Goal: Task Accomplishment & Management: Manage account settings

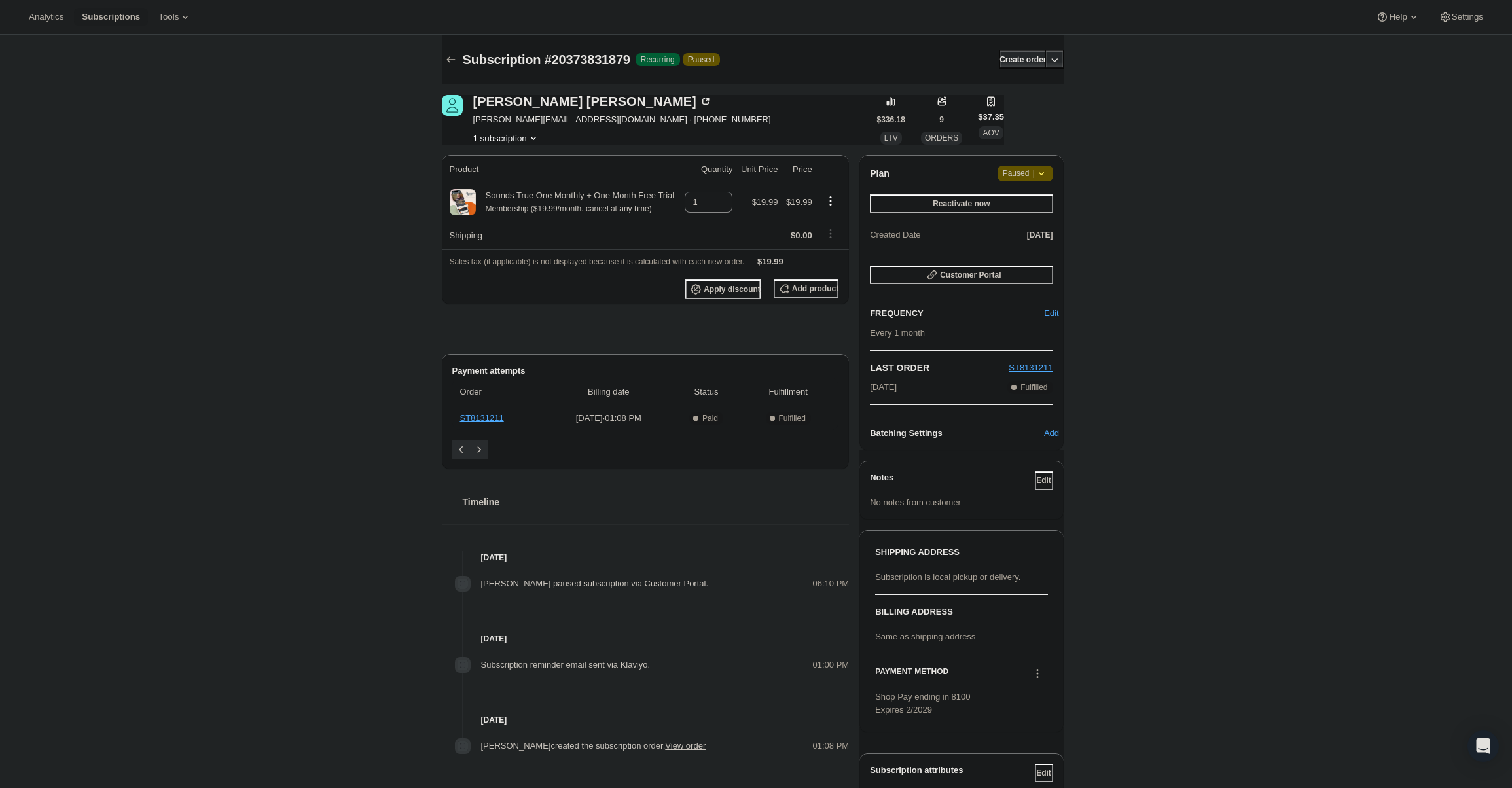
click at [1034, 178] on span "Paused |" at bounding box center [1025, 173] width 45 height 13
click at [1036, 204] on span "Cancel subscription" at bounding box center [1029, 199] width 74 height 10
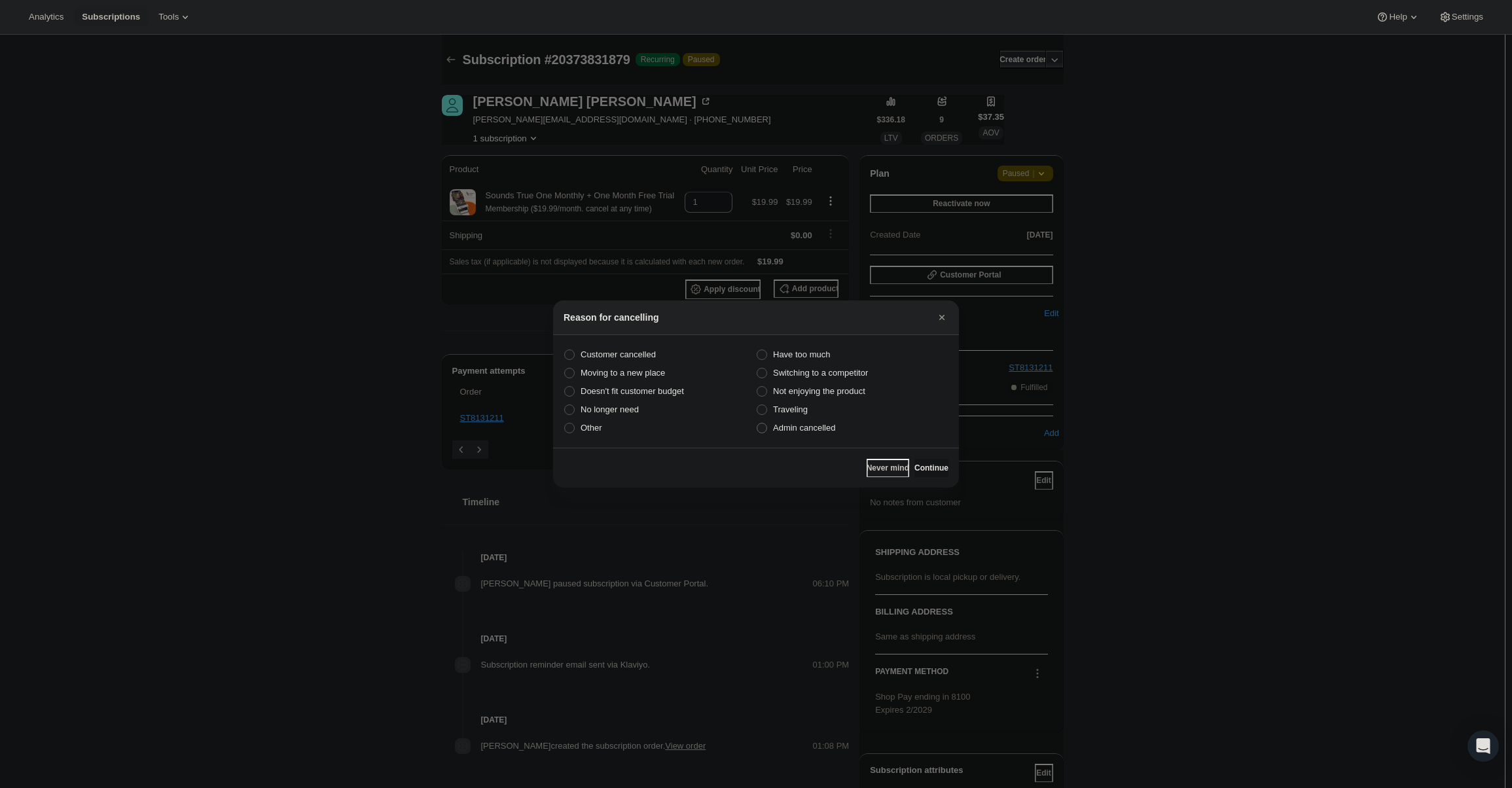
click at [806, 436] on label "Admin cancelled" at bounding box center [852, 428] width 192 height 18
click at [757, 423] on input "Admin cancelled" at bounding box center [757, 423] width 1 height 1
radio input "true"
click at [927, 463] on span "Continue" at bounding box center [931, 468] width 34 height 10
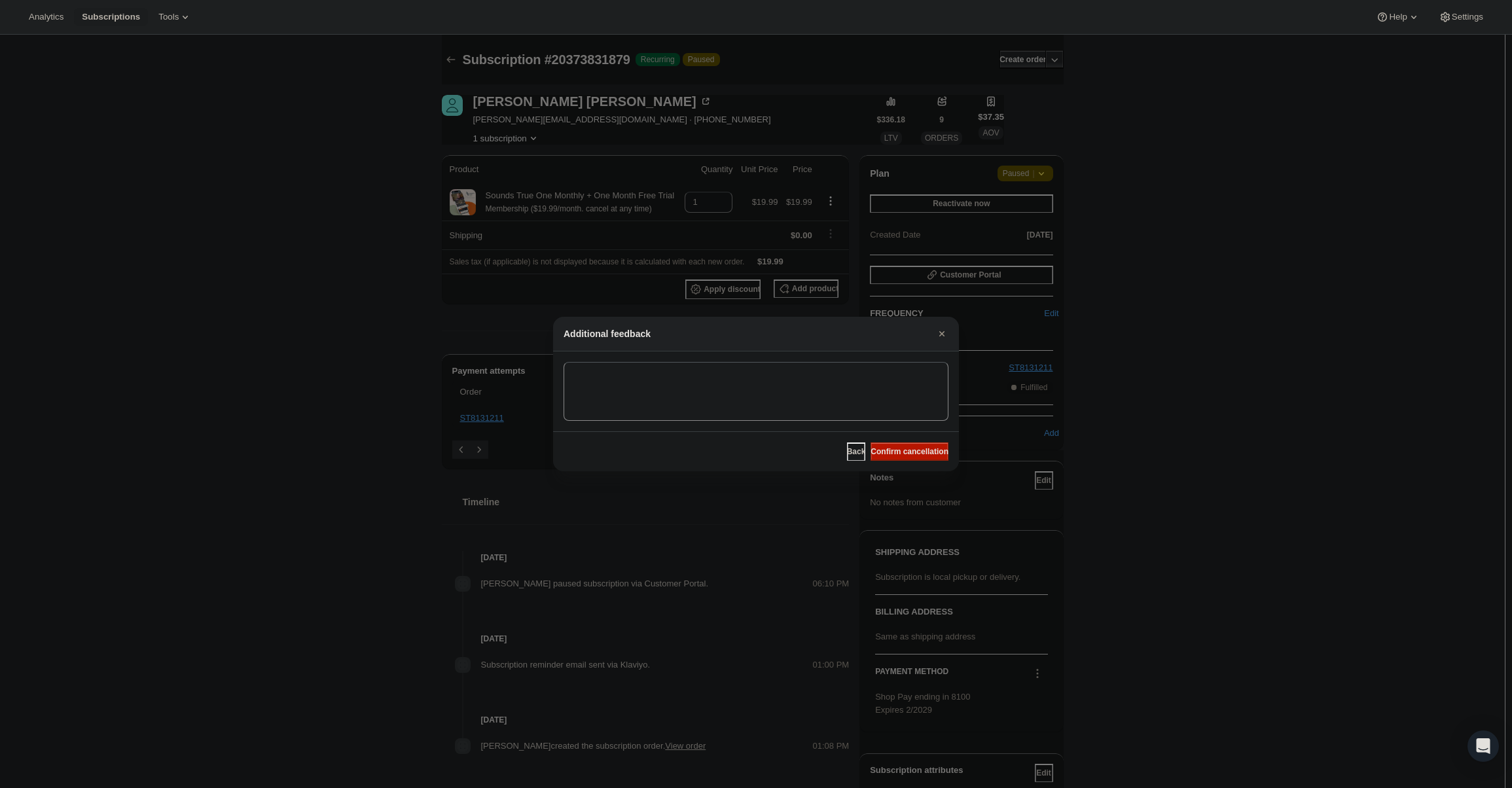
drag, startPoint x: 920, startPoint y: 456, endPoint x: 864, endPoint y: 425, distance: 64.0
click at [920, 458] on button "Confirm cancellation" at bounding box center [909, 452] width 78 height 18
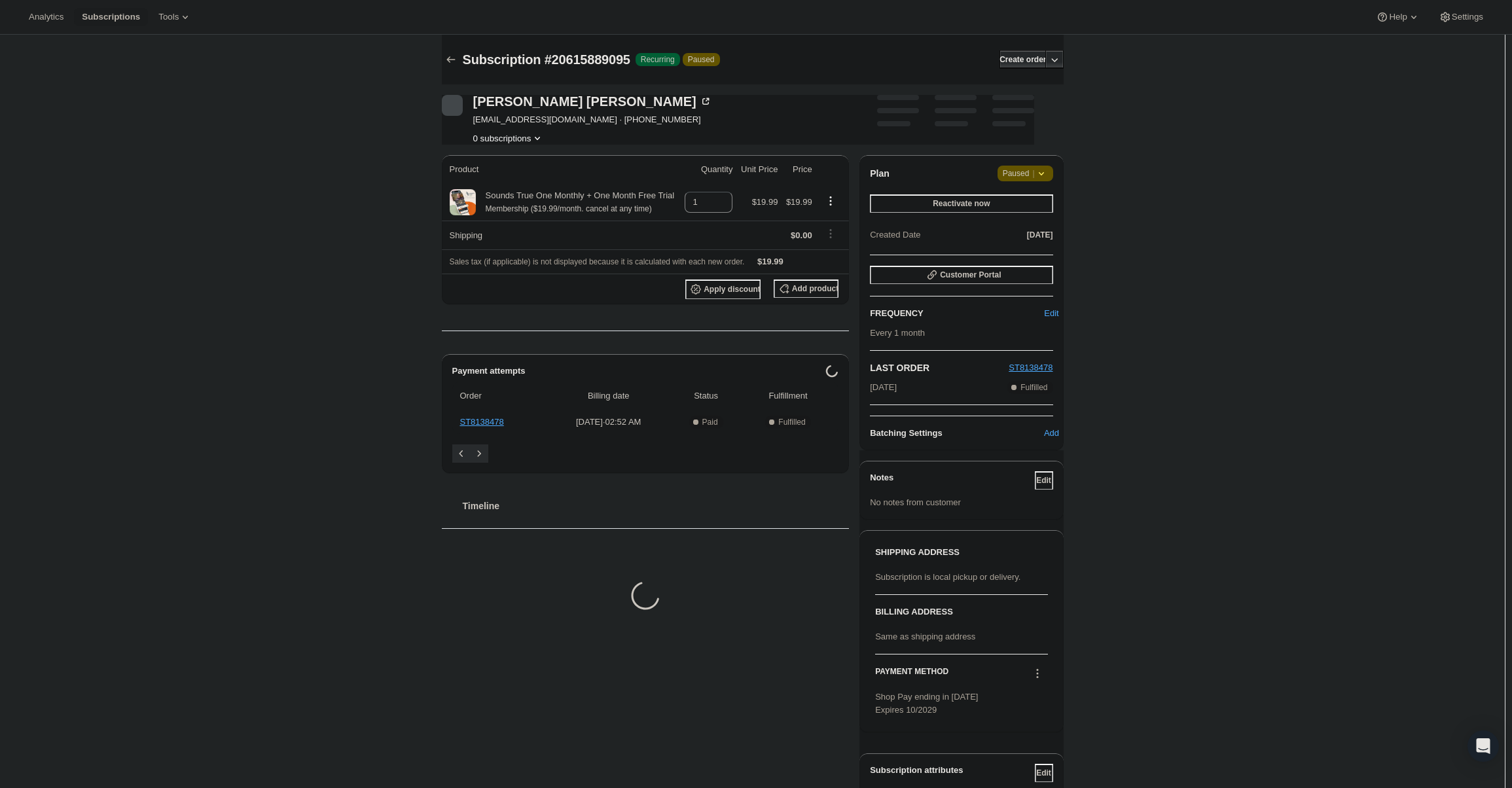
click at [1024, 172] on span "Paused |" at bounding box center [1025, 173] width 45 height 13
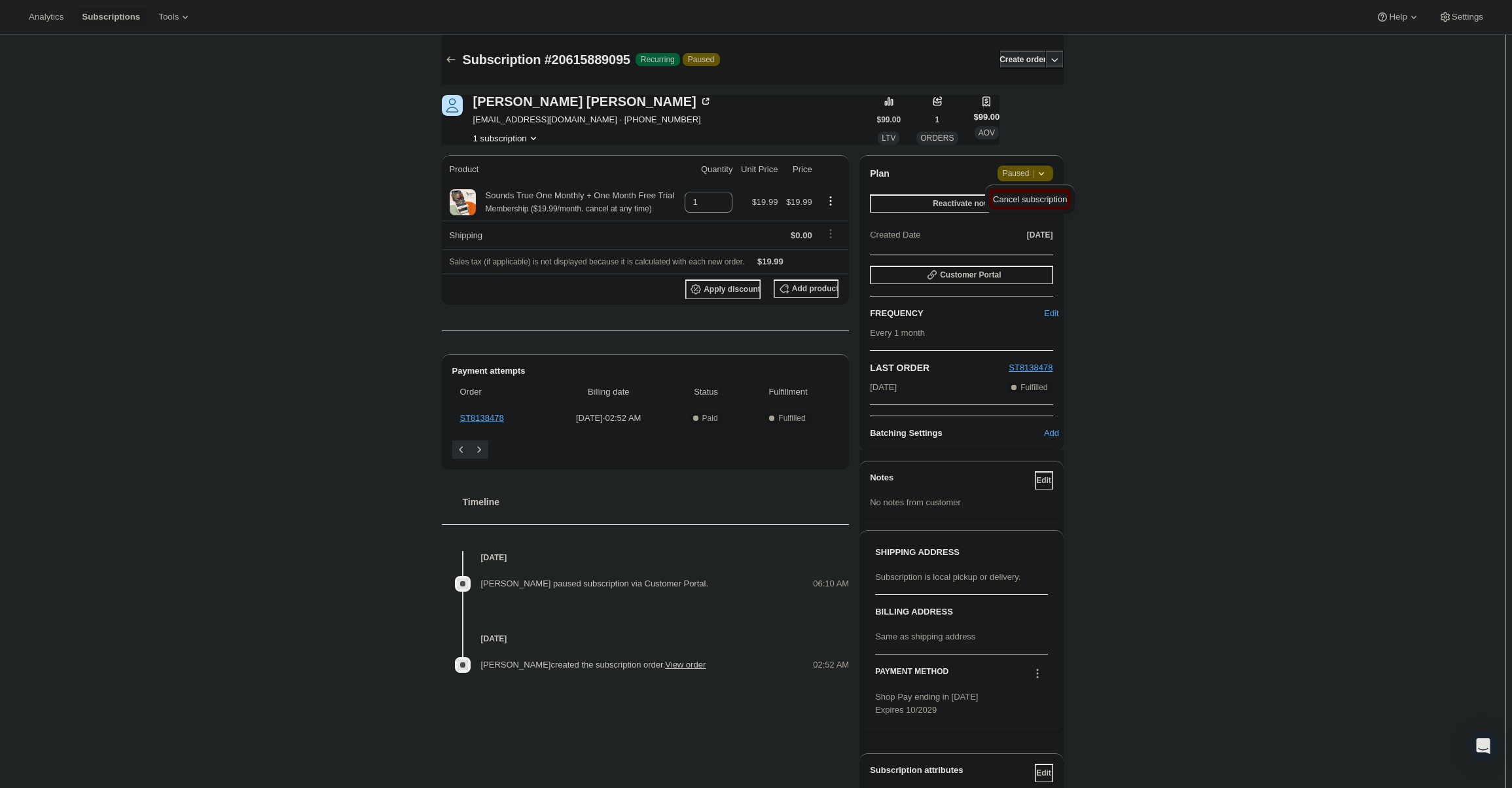
drag, startPoint x: 1035, startPoint y: 194, endPoint x: 1037, endPoint y: 205, distance: 11.2
click at [1037, 205] on span "Cancel subscription" at bounding box center [1029, 199] width 74 height 13
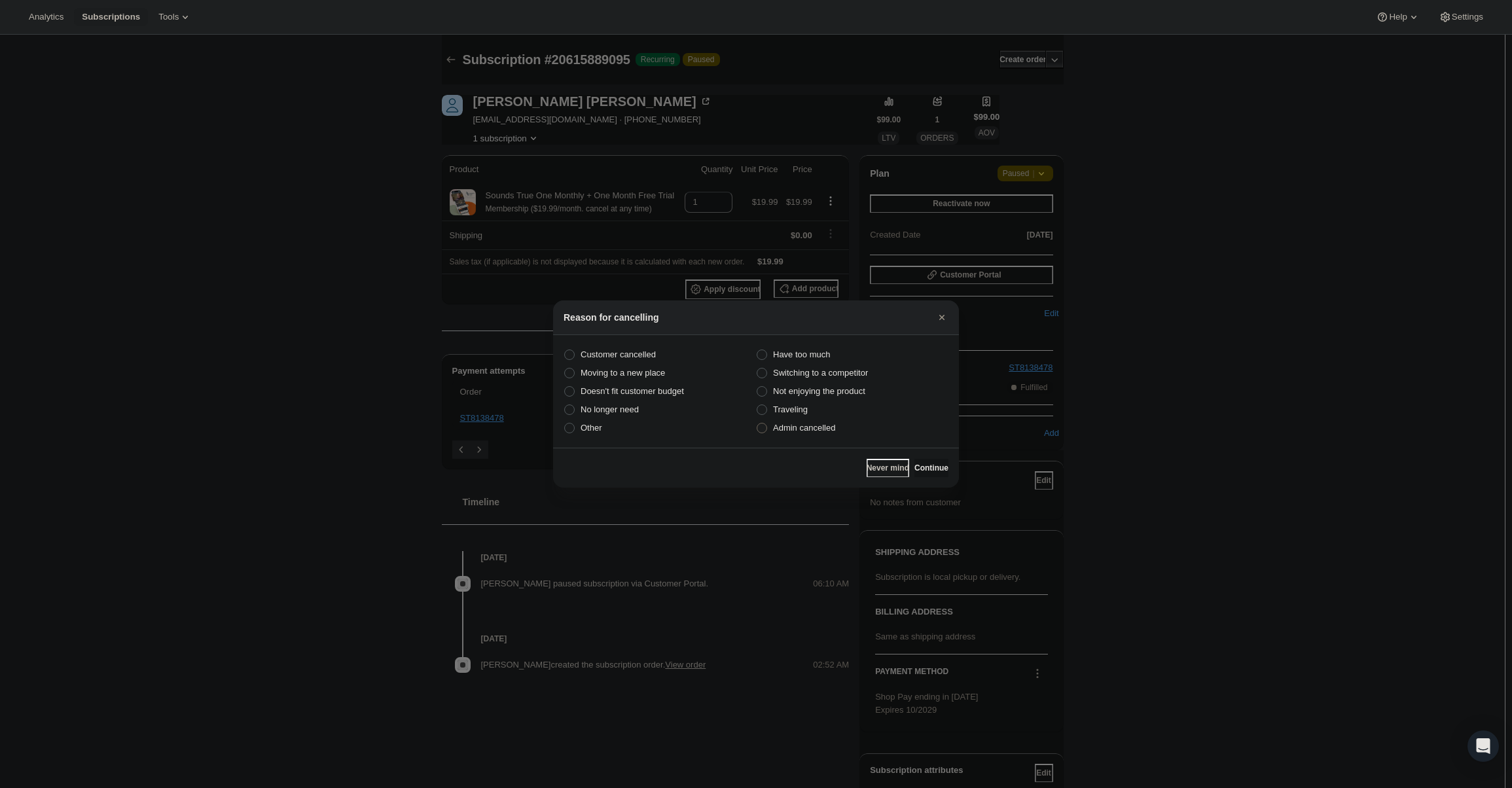
drag, startPoint x: 789, startPoint y: 435, endPoint x: 809, endPoint y: 435, distance: 20.0
click at [789, 435] on label "Admin cancelled" at bounding box center [852, 428] width 192 height 18
click at [757, 423] on input "Admin cancelled" at bounding box center [757, 423] width 1 height 1
radio input "true"
click at [917, 468] on span "Continue" at bounding box center [931, 468] width 34 height 10
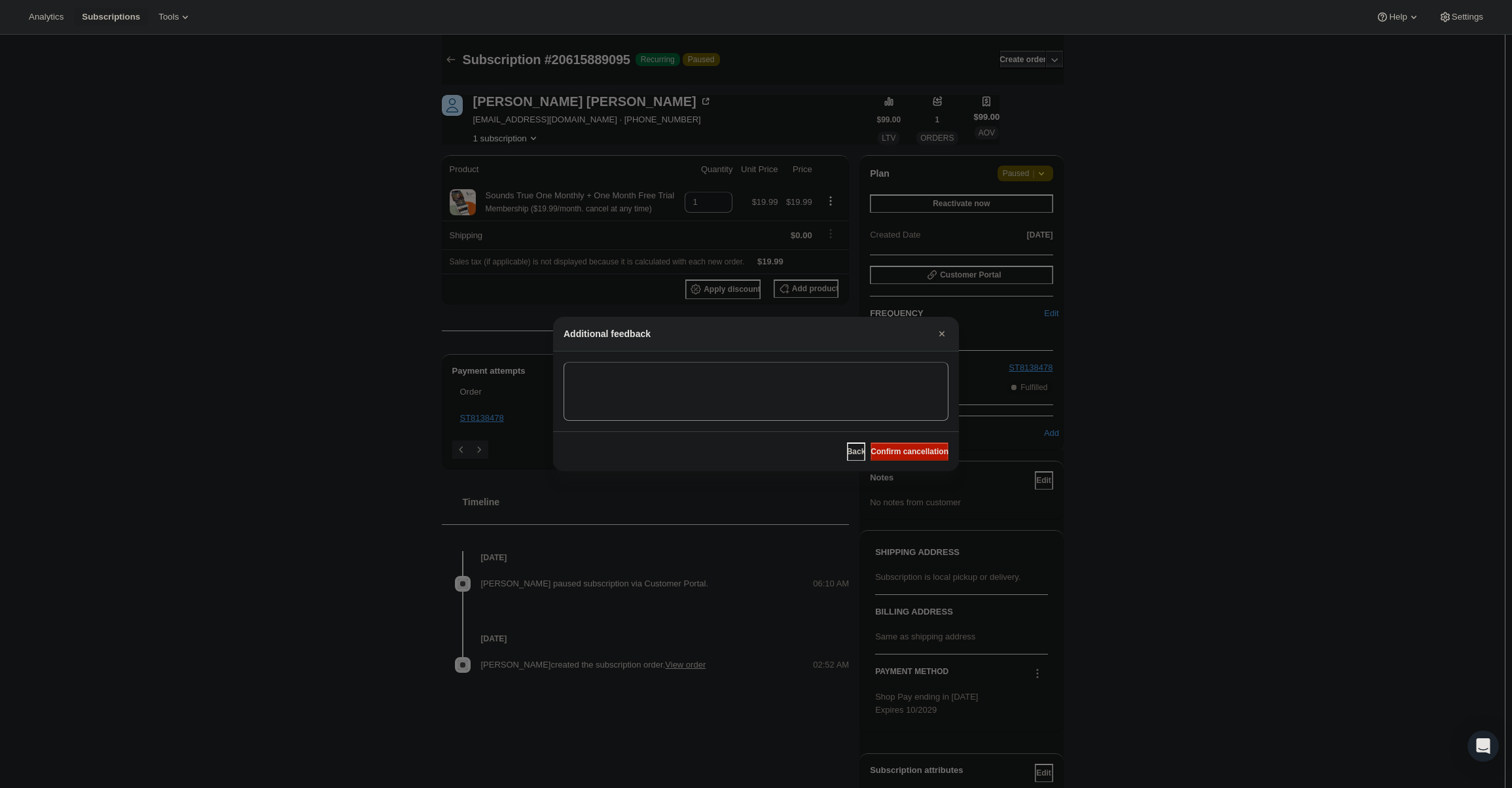
click at [918, 463] on div "Back Confirm cancellation" at bounding box center [755, 452] width 406 height 40
click at [919, 458] on button "Confirm cancellation" at bounding box center [909, 452] width 78 height 18
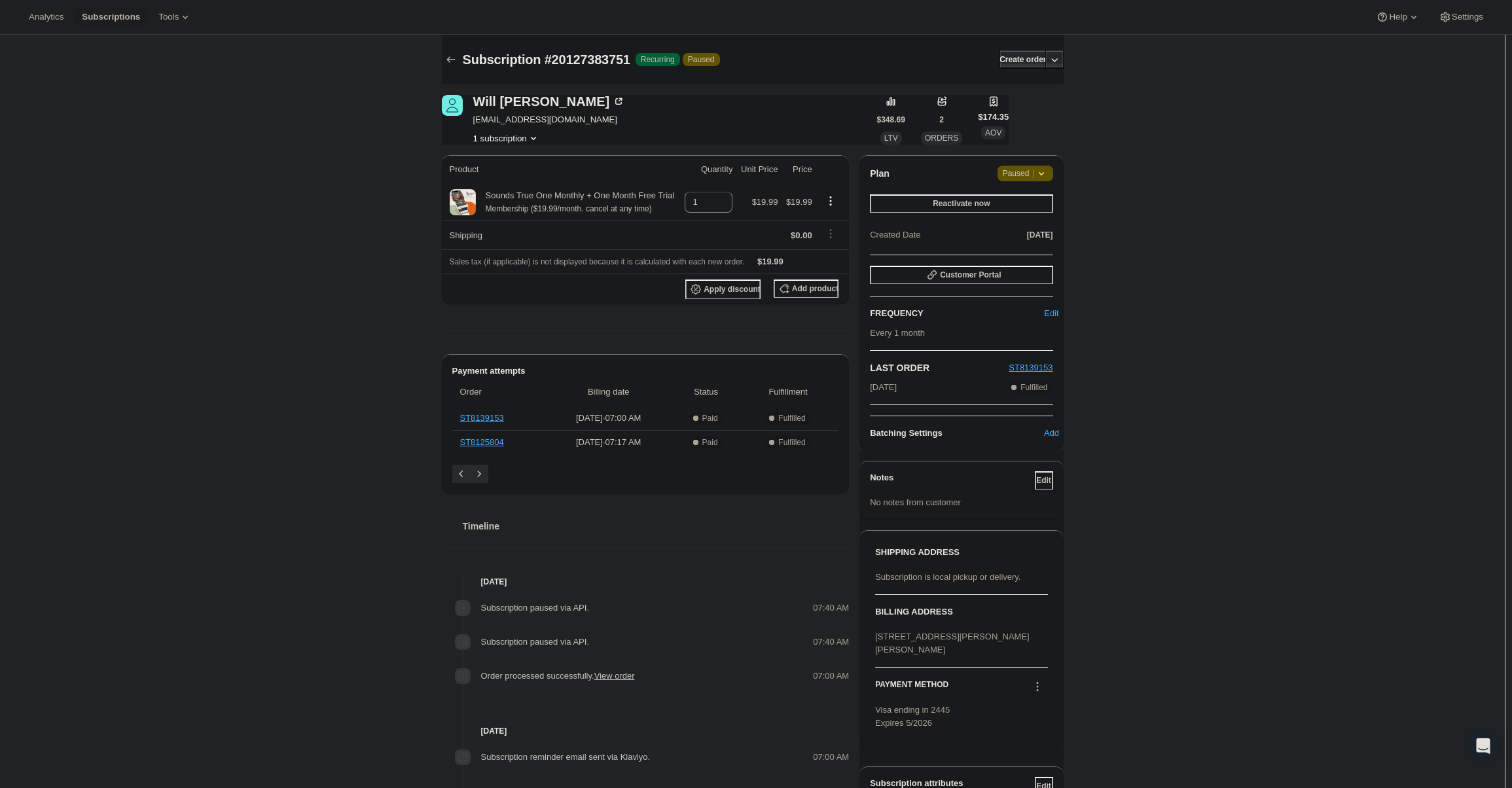
click at [1045, 178] on icon at bounding box center [1041, 173] width 13 height 13
click at [1048, 203] on span "Cancel subscription" at bounding box center [1029, 199] width 74 height 10
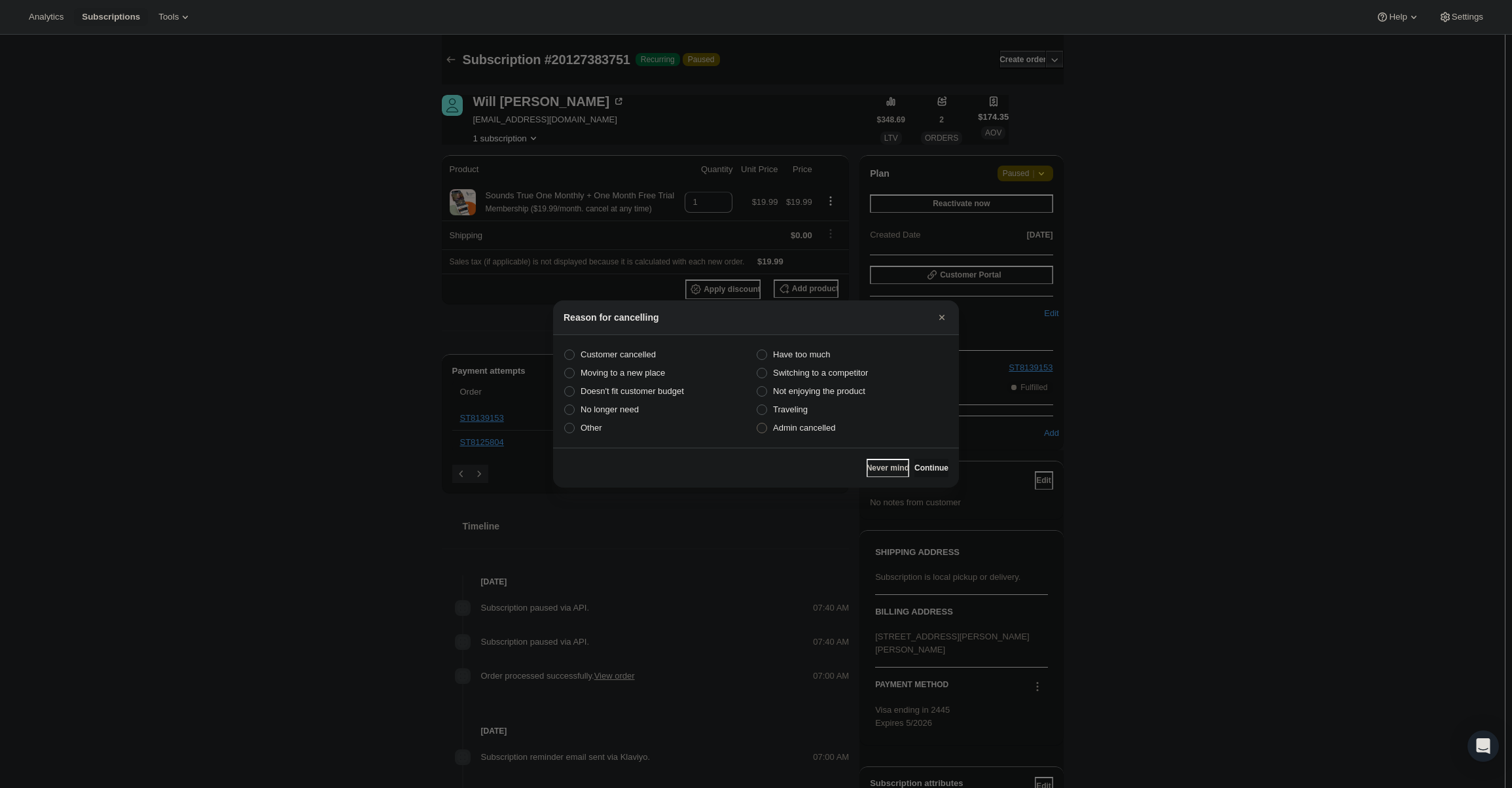
click at [820, 425] on span "Admin cancelled" at bounding box center [804, 428] width 62 height 10
click at [757, 423] on input "Admin cancelled" at bounding box center [757, 423] width 1 height 1
radio input "true"
click at [827, 427] on span "Admin cancelled" at bounding box center [804, 428] width 62 height 10
click at [757, 423] on input "Admin cancelled" at bounding box center [757, 423] width 1 height 1
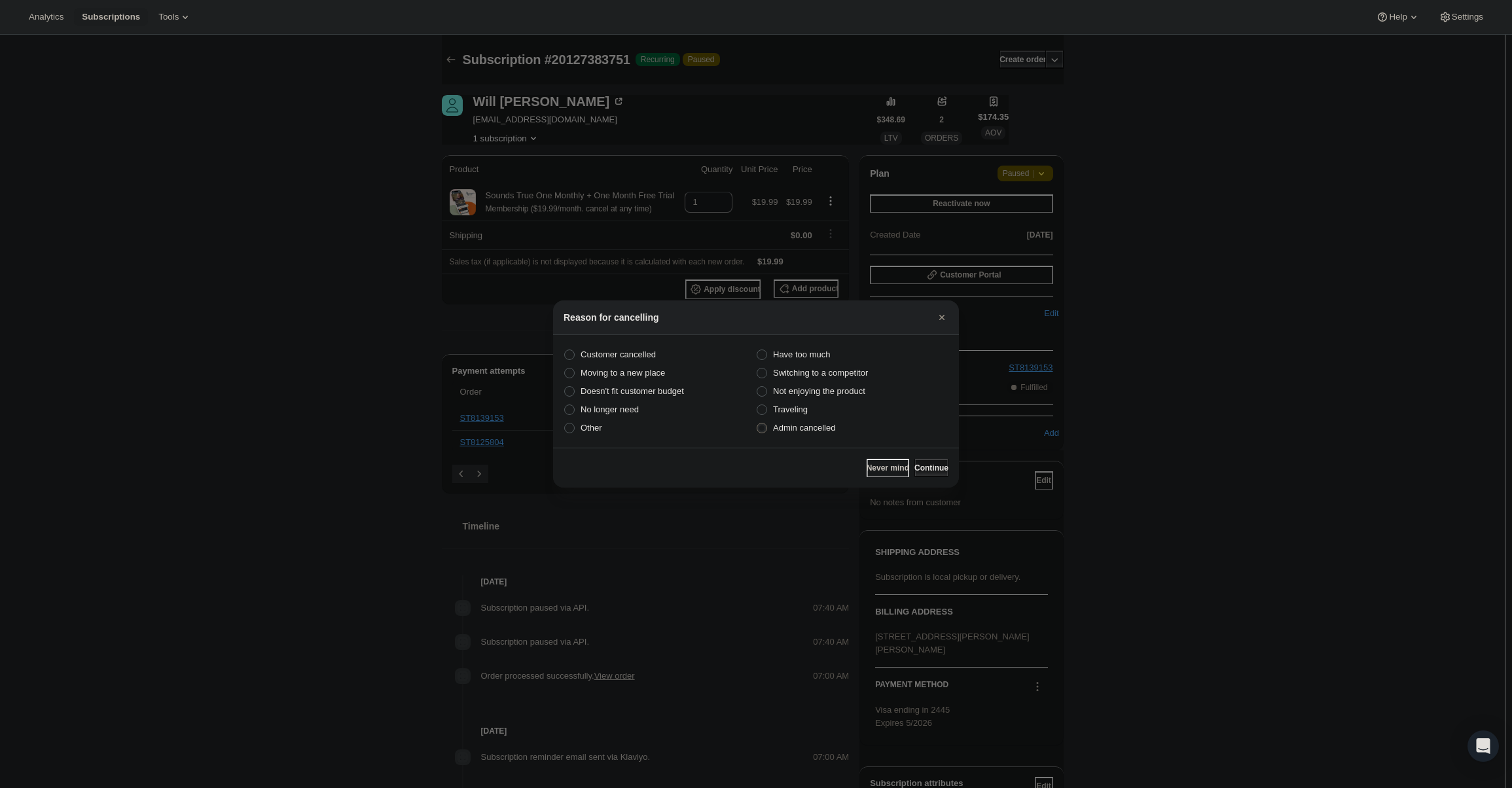
drag, startPoint x: 913, startPoint y: 471, endPoint x: 909, endPoint y: 459, distance: 12.6
click at [914, 472] on span "Continue" at bounding box center [931, 468] width 34 height 10
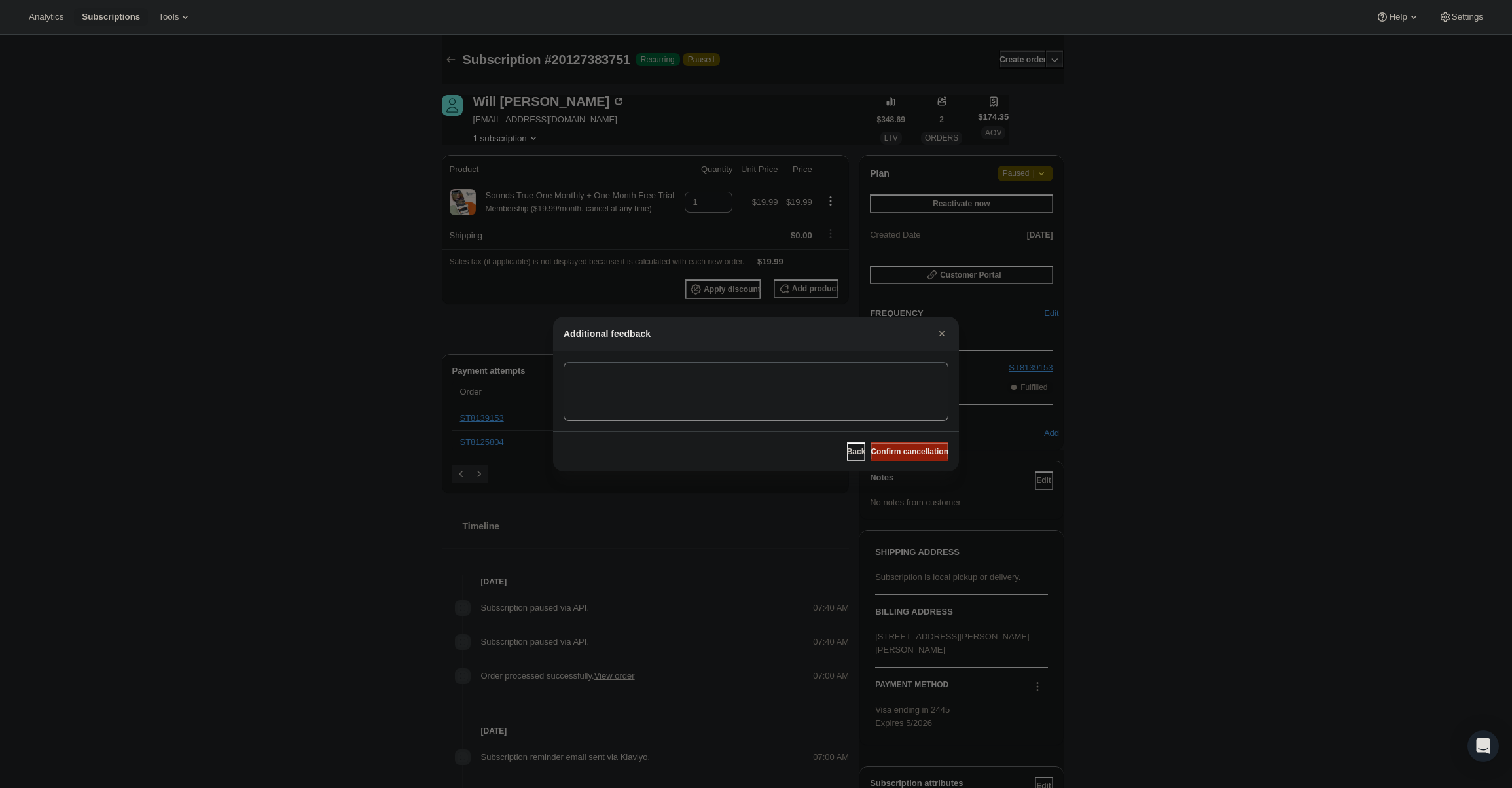
drag, startPoint x: 907, startPoint y: 459, endPoint x: 896, endPoint y: 456, distance: 11.4
click at [907, 459] on button "Confirm cancellation" at bounding box center [909, 452] width 78 height 18
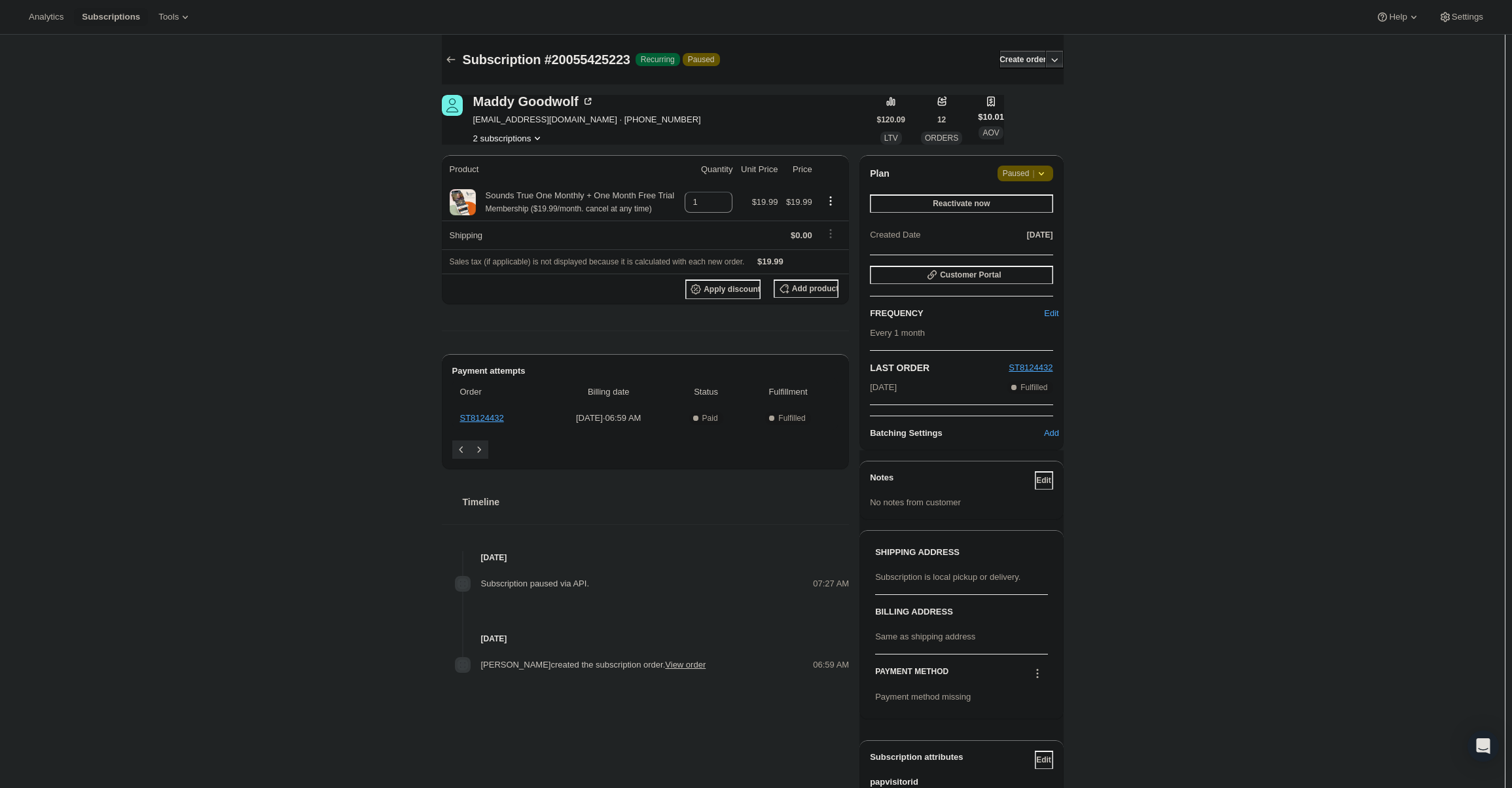
click at [1025, 181] on div "Plan Attention Paused | Reactivate now Created Date [DATE]" at bounding box center [961, 205] width 182 height 78
click at [1025, 180] on span "Attention Paused |" at bounding box center [1025, 173] width 55 height 16
click at [1031, 194] on span "Cancel subscription" at bounding box center [1029, 199] width 74 height 10
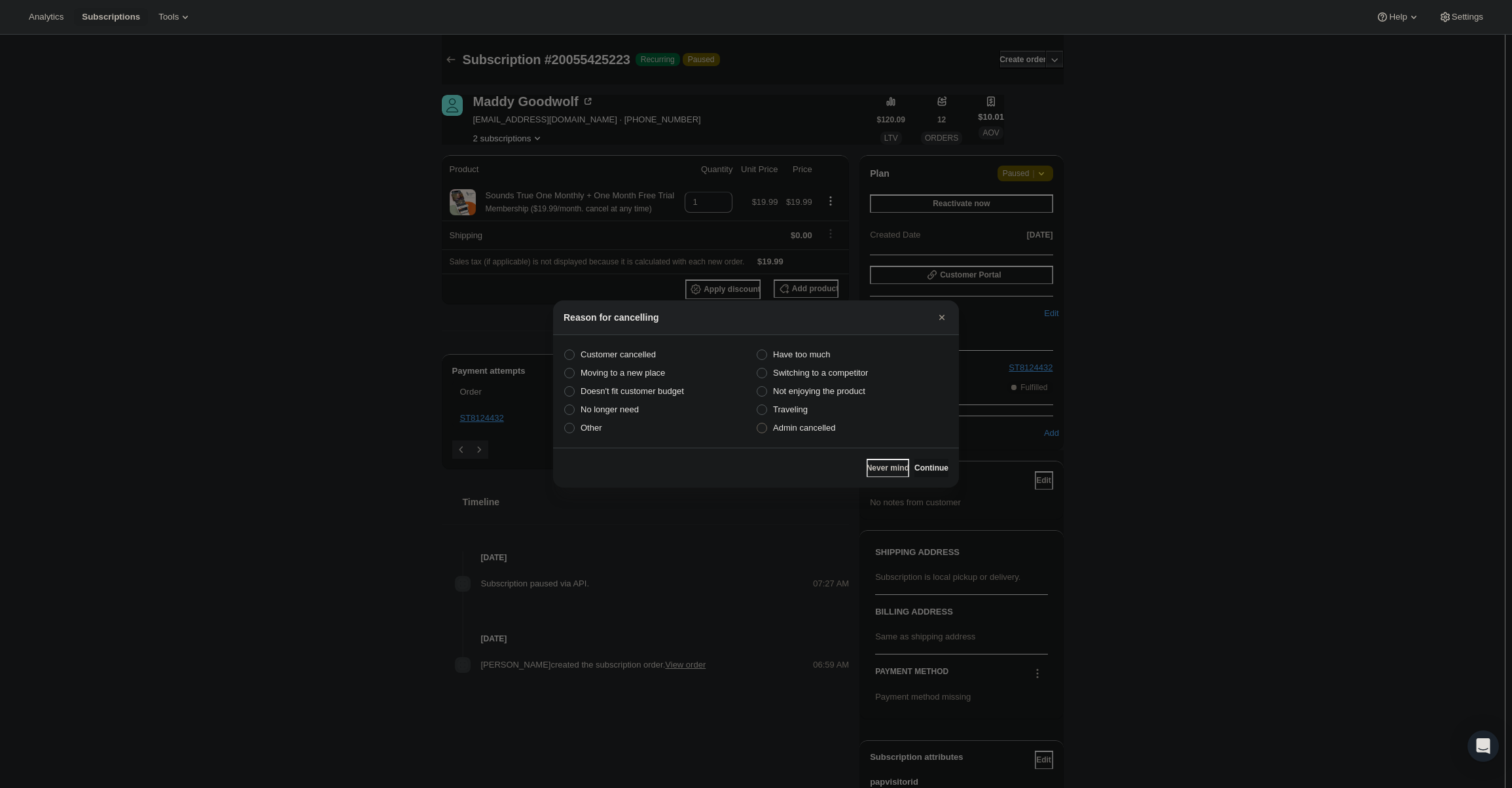
click at [844, 420] on label "Admin cancelled" at bounding box center [852, 428] width 192 height 18
click at [757, 423] on input "Admin cancelled" at bounding box center [757, 423] width 1 height 1
radio input "true"
drag, startPoint x: 932, startPoint y: 470, endPoint x: 927, endPoint y: 447, distance: 23.5
click at [933, 470] on span "Continue" at bounding box center [931, 468] width 34 height 10
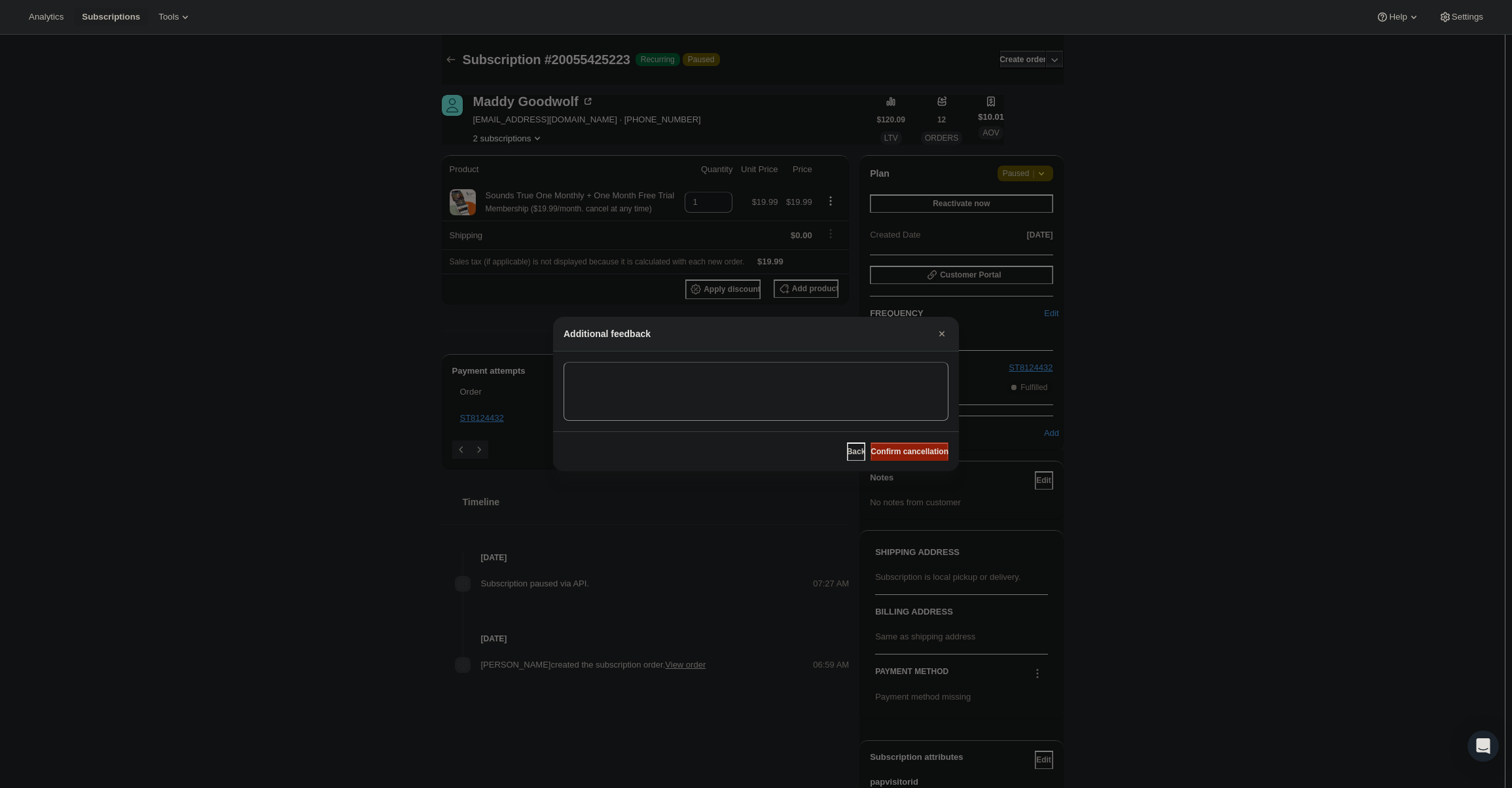
click at [927, 447] on span "Confirm cancellation" at bounding box center [909, 452] width 78 height 10
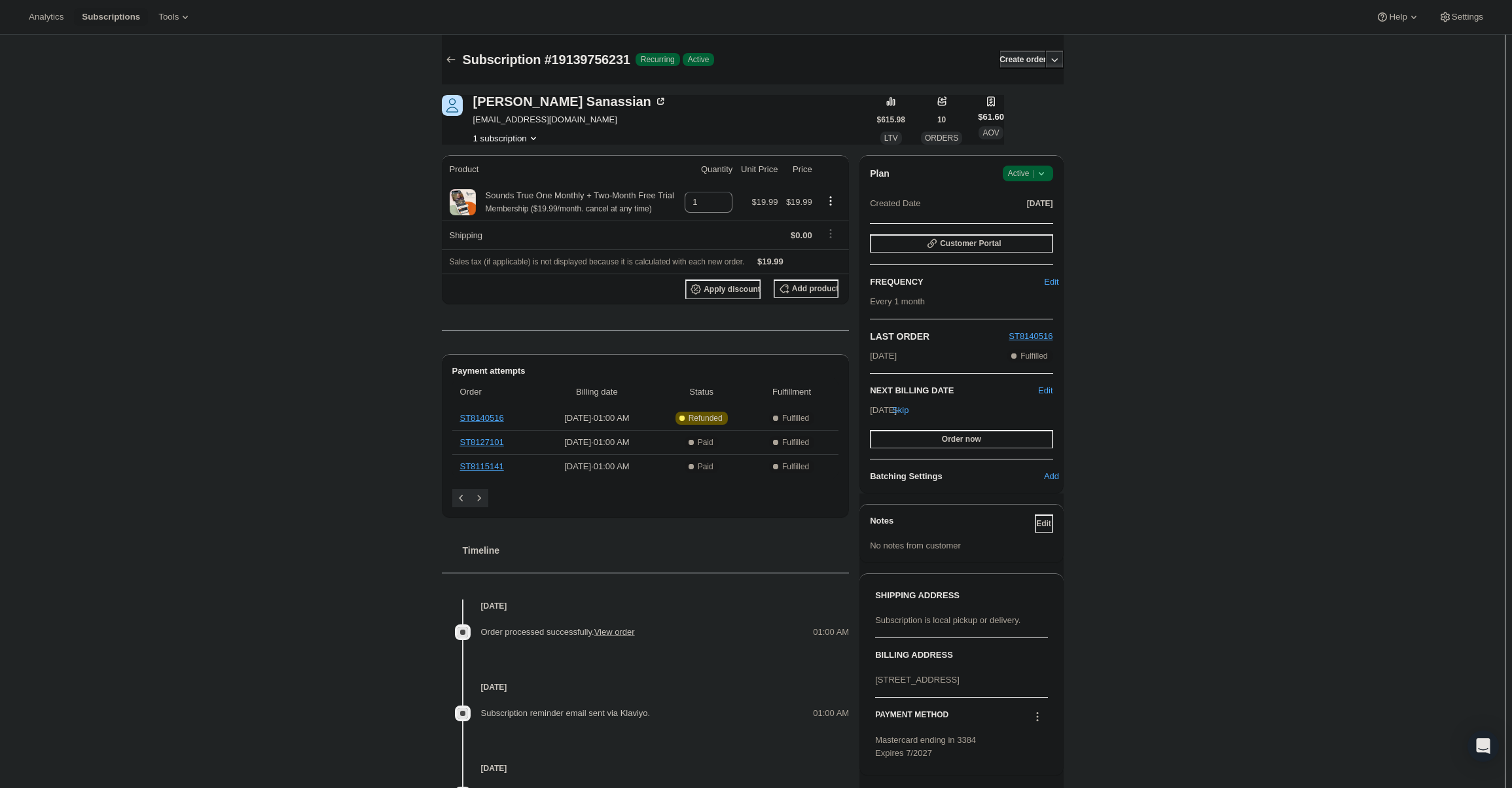
click at [1051, 183] on div "Plan Success Active | Created Date Jul 12, 2025" at bounding box center [961, 189] width 182 height 47
click at [1042, 177] on icon at bounding box center [1041, 173] width 13 height 13
click at [1030, 216] on span "Cancel subscription" at bounding box center [1031, 221] width 74 height 10
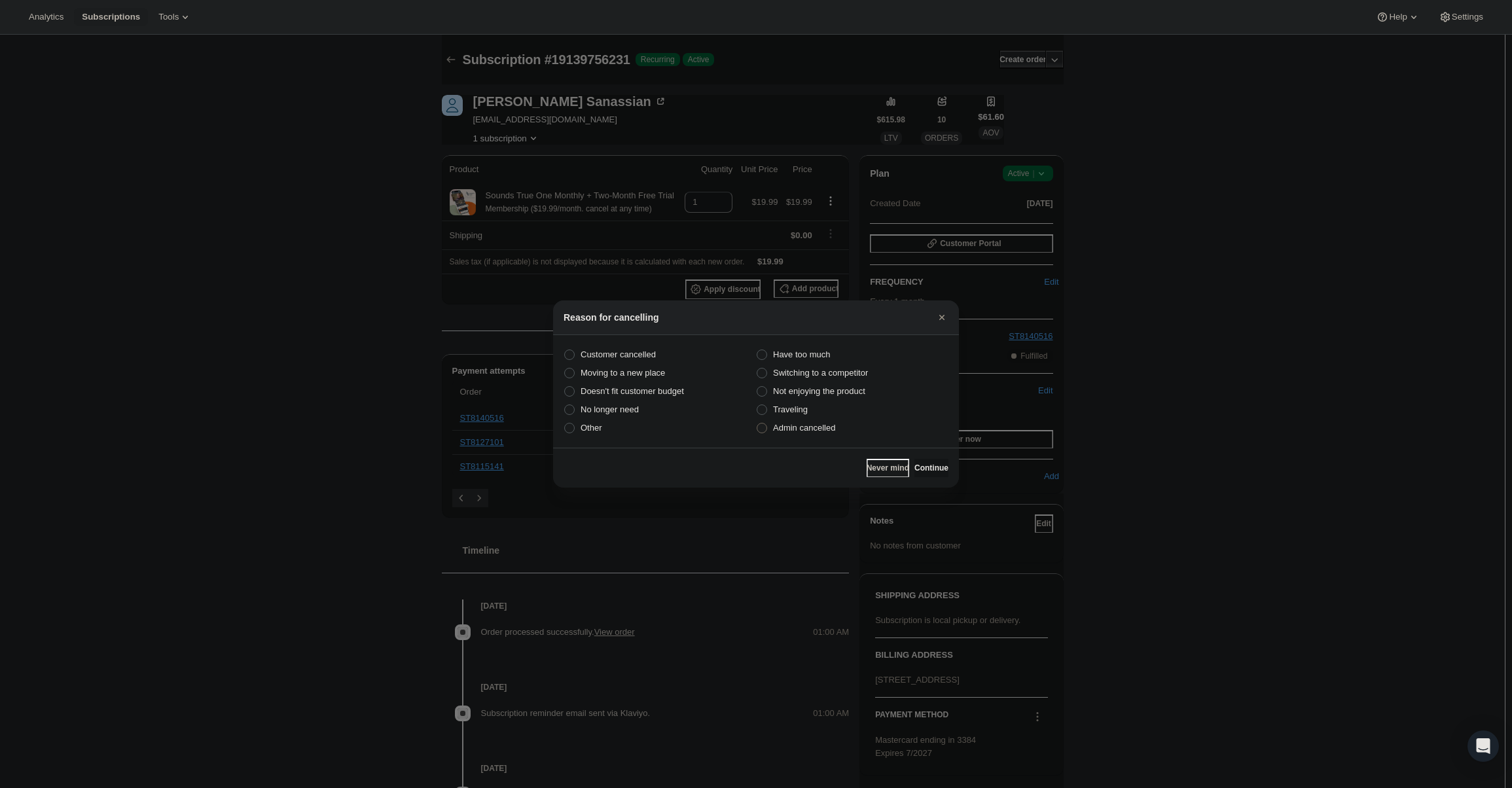
click at [811, 424] on span "Admin cancelled" at bounding box center [804, 428] width 62 height 10
click at [757, 423] on input "Admin cancelled" at bounding box center [757, 423] width 1 height 1
radio input "true"
click at [922, 472] on span "Continue" at bounding box center [931, 468] width 34 height 10
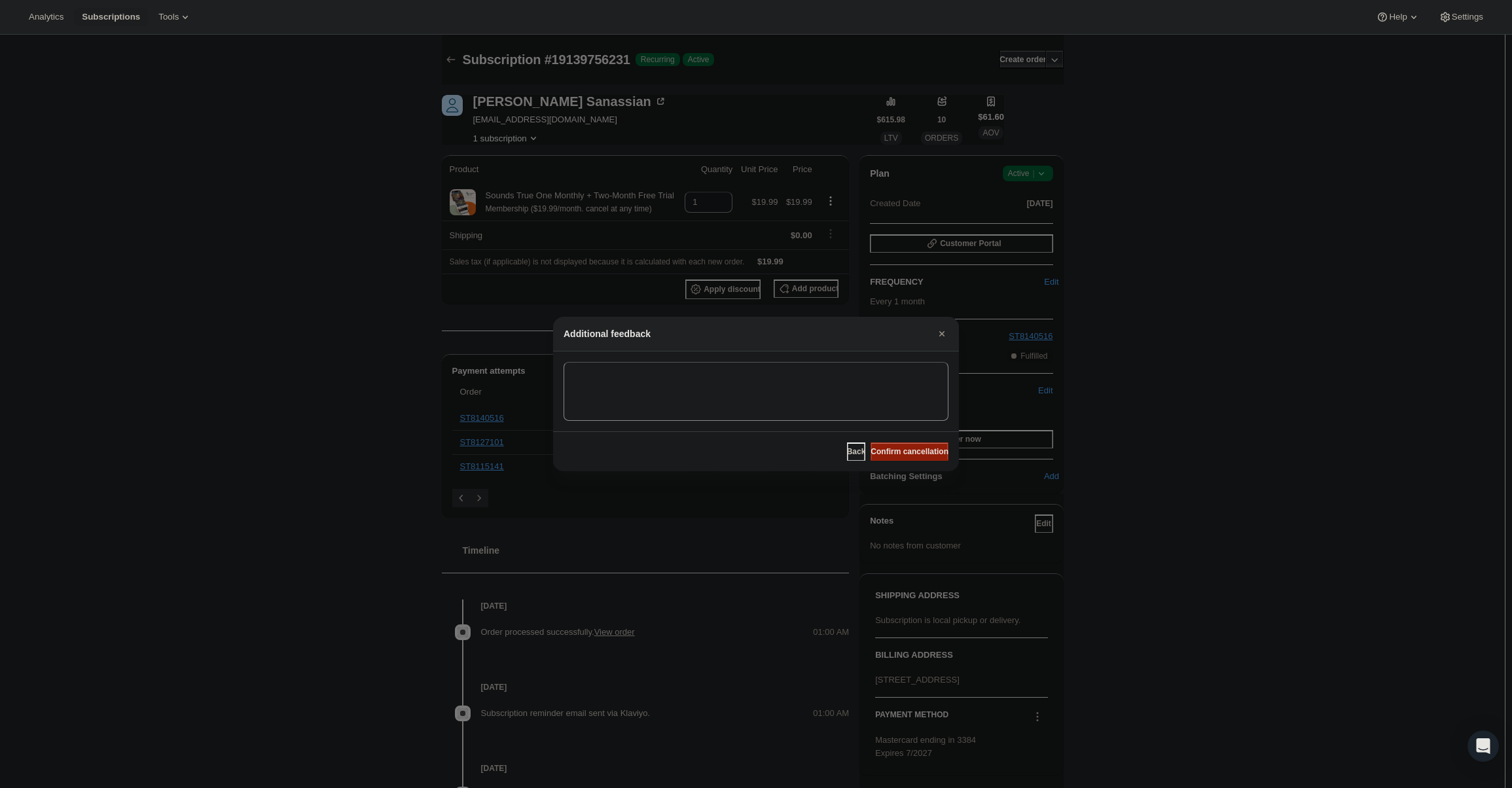
drag, startPoint x: 913, startPoint y: 454, endPoint x: 614, endPoint y: 225, distance: 376.6
click at [912, 454] on span "Confirm cancellation" at bounding box center [909, 452] width 78 height 10
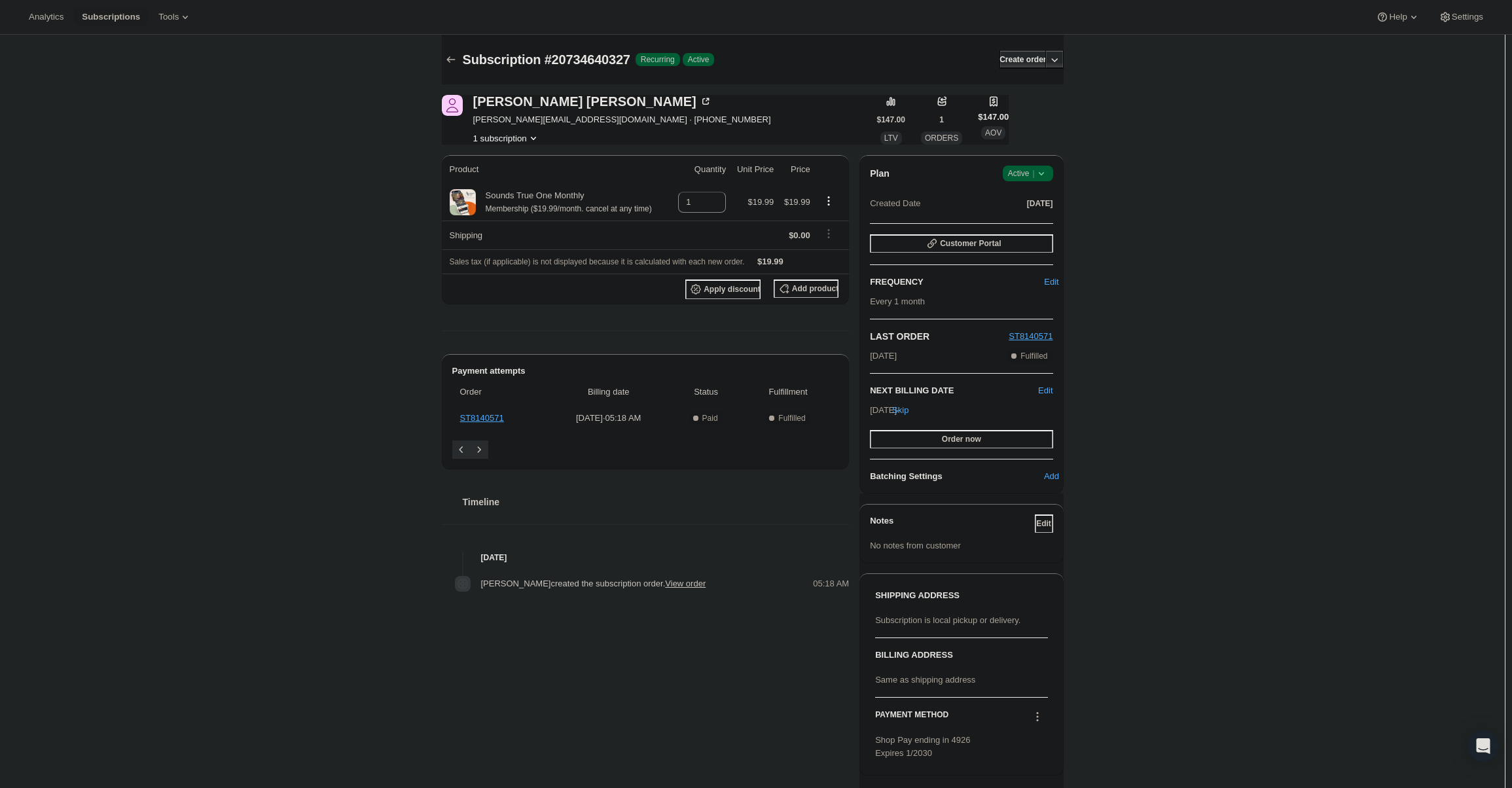
click at [1020, 180] on span "Active |" at bounding box center [1028, 173] width 40 height 13
click at [1031, 215] on span "Cancel subscription" at bounding box center [1031, 221] width 74 height 13
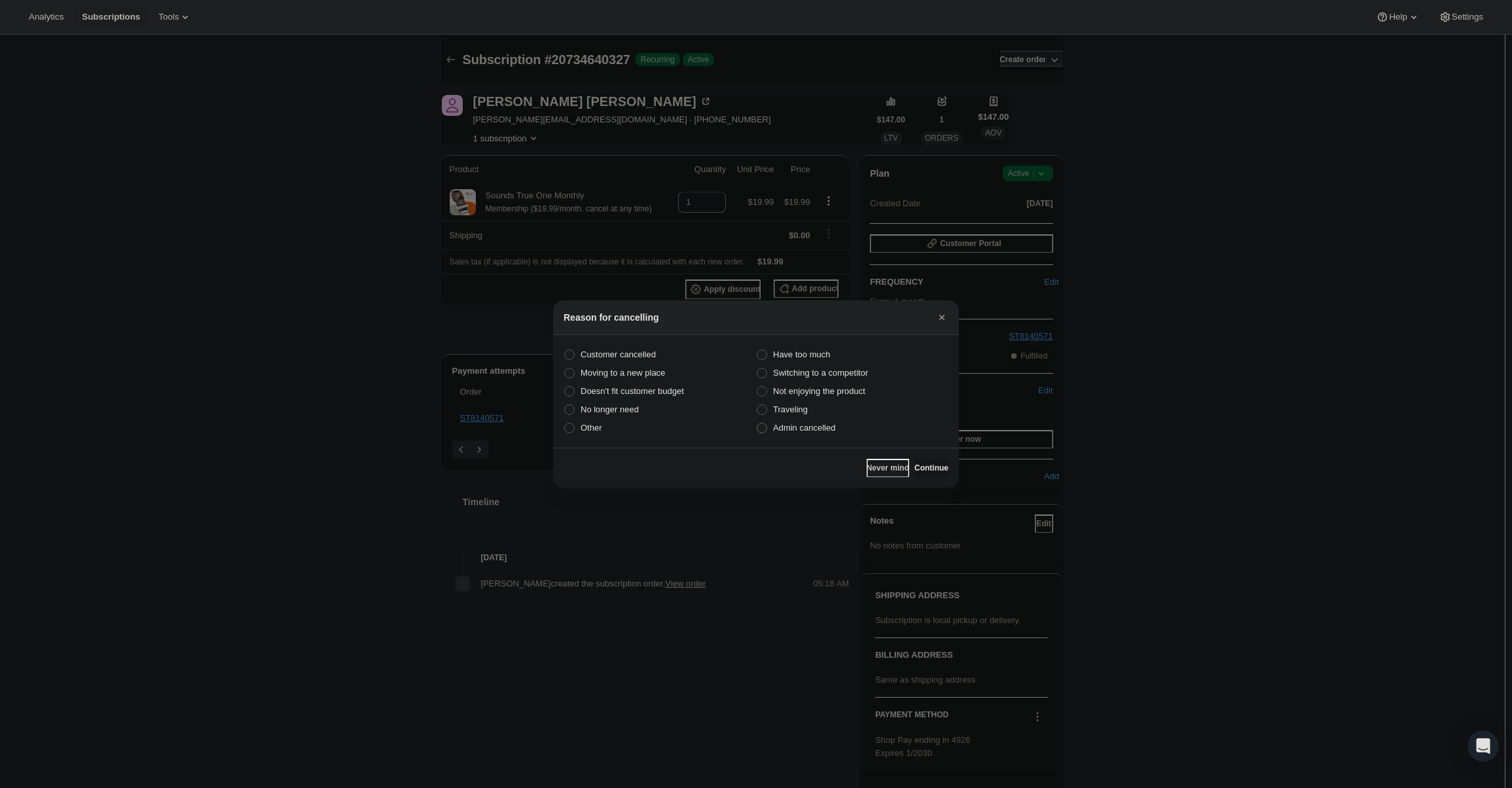
click at [812, 423] on span "Admin cancelled" at bounding box center [804, 428] width 62 height 10
click at [757, 423] on input "Admin cancelled" at bounding box center [757, 423] width 1 height 1
radio input "true"
click at [922, 464] on span "Continue" at bounding box center [931, 468] width 34 height 10
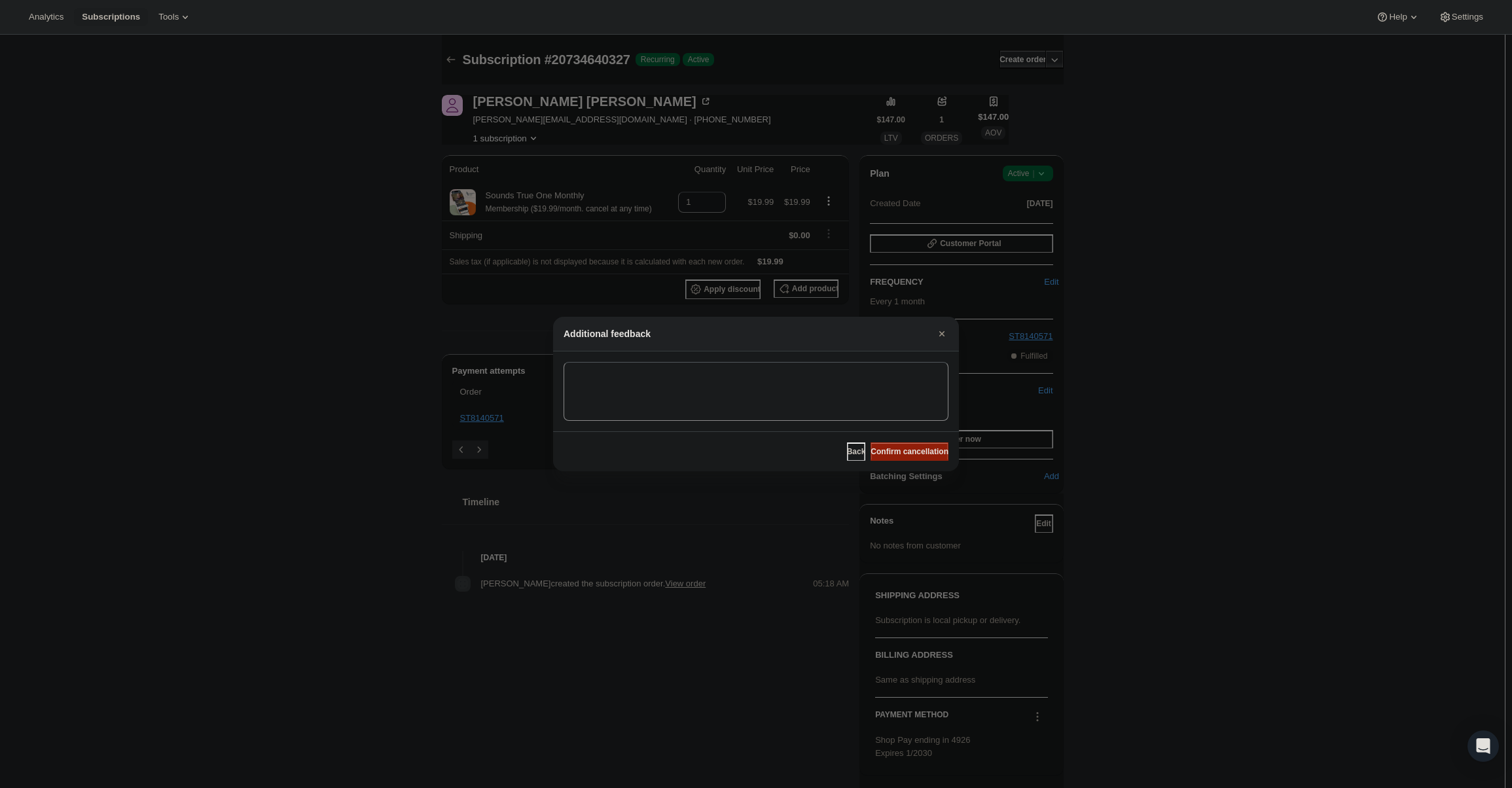
click at [917, 458] on button "Confirm cancellation" at bounding box center [909, 452] width 78 height 18
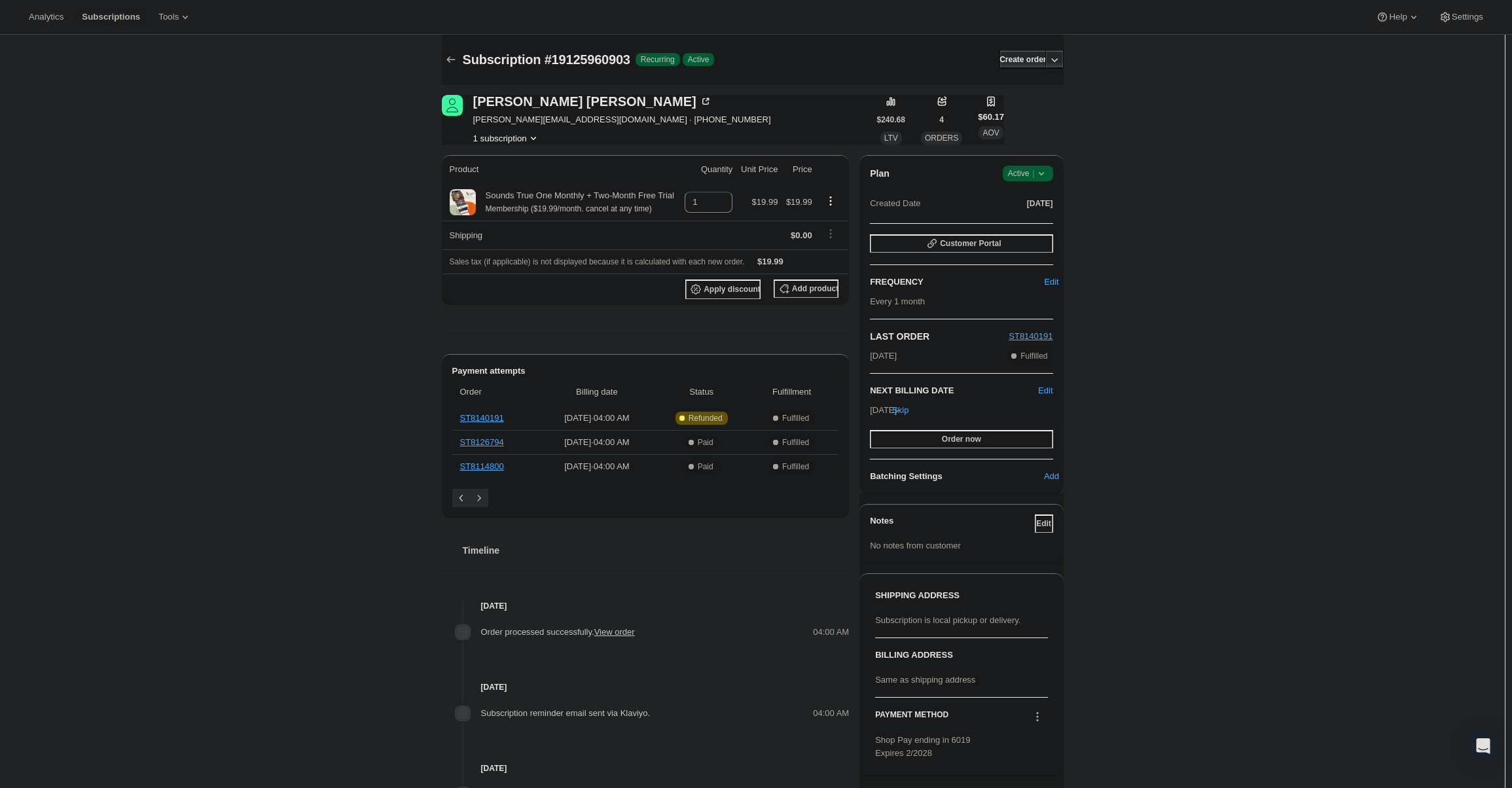
click at [1048, 175] on icon at bounding box center [1041, 173] width 13 height 13
click at [1040, 212] on button "Cancel subscription" at bounding box center [1032, 221] width 82 height 21
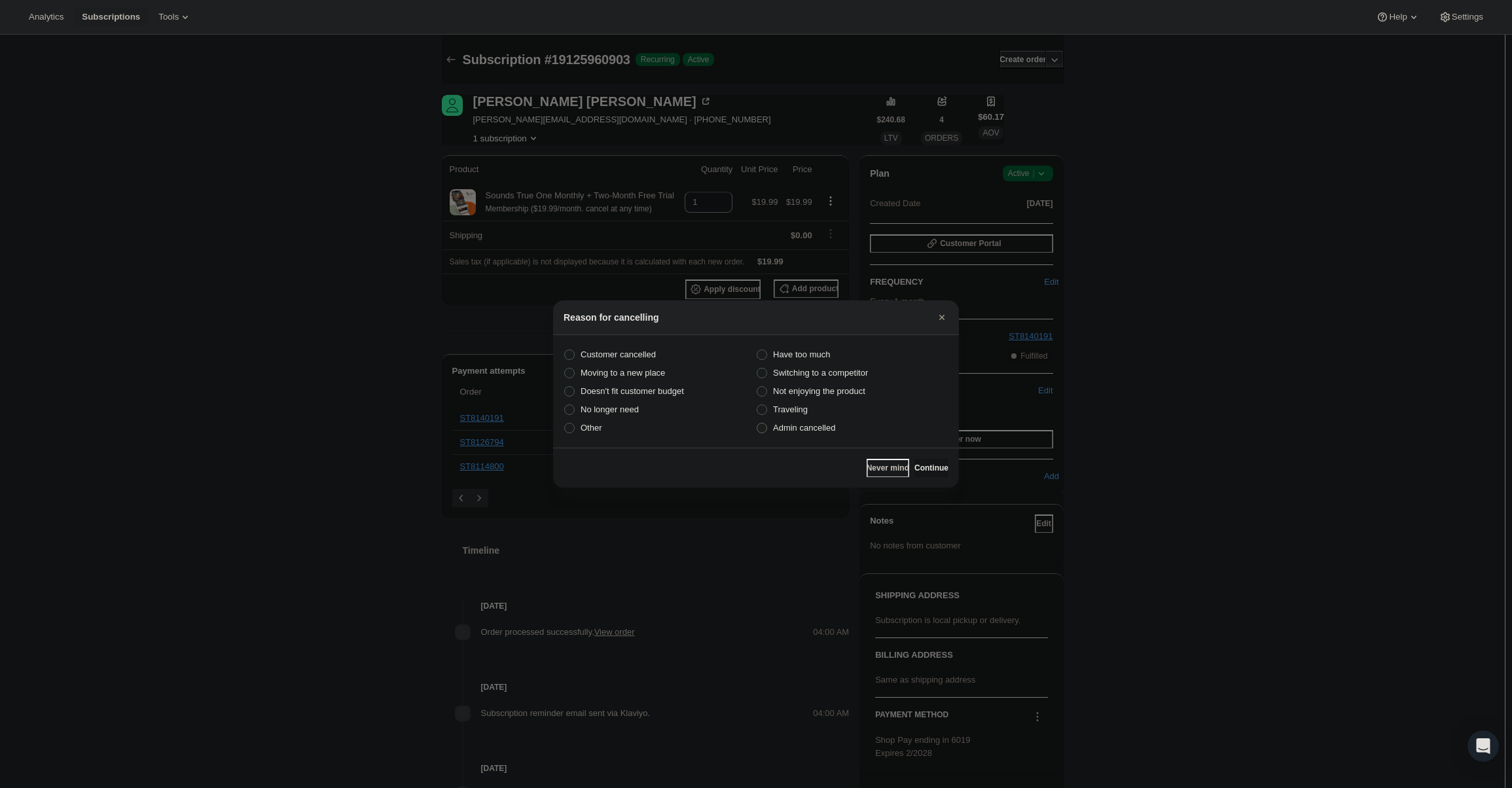
click at [825, 435] on label "Admin cancelled" at bounding box center [852, 428] width 192 height 18
click at [757, 423] on input "Admin cancelled" at bounding box center [757, 423] width 1 height 1
radio input "true"
click at [921, 461] on button "Continue" at bounding box center [931, 468] width 34 height 18
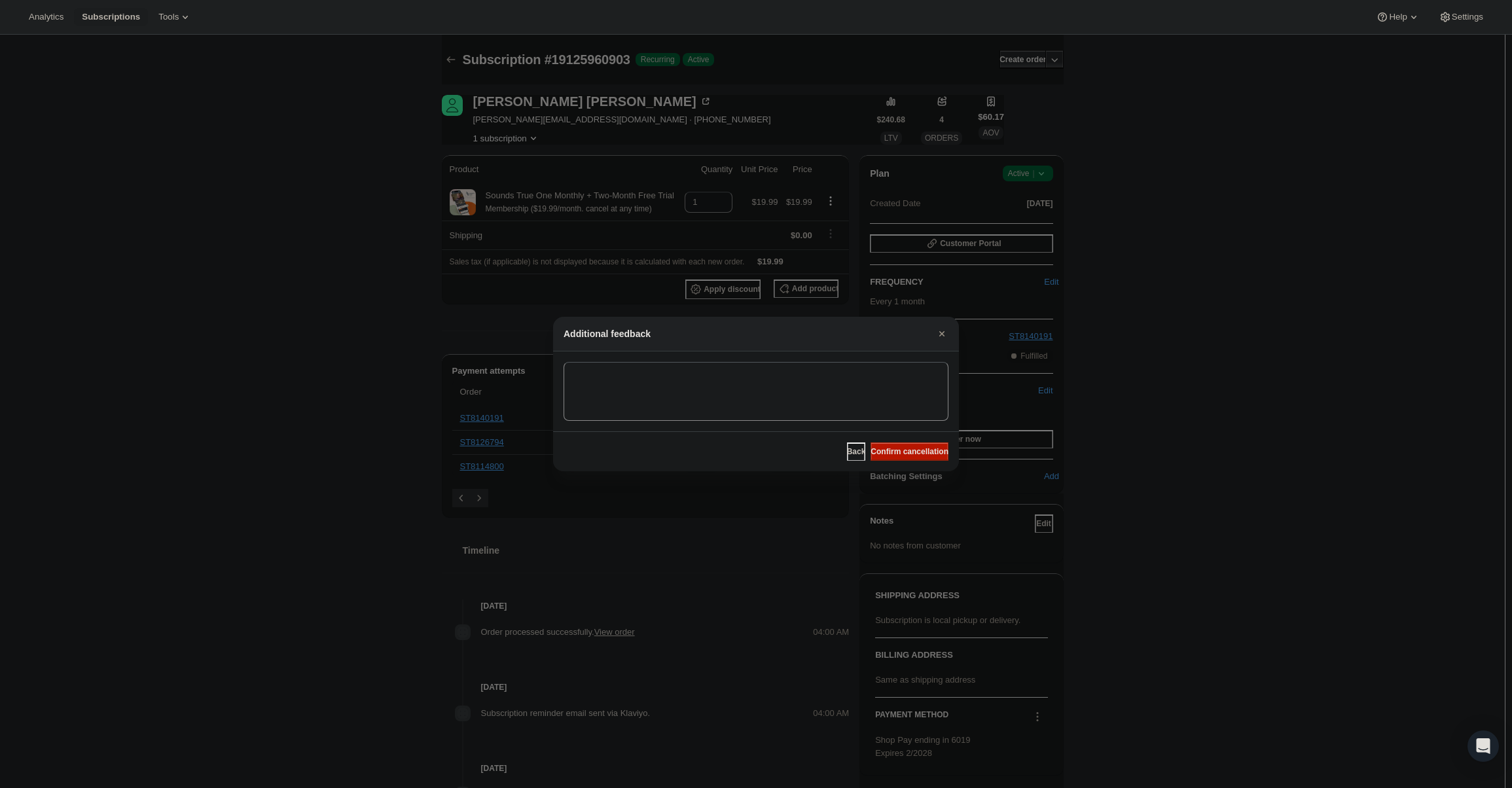
drag, startPoint x: 919, startPoint y: 449, endPoint x: 636, endPoint y: 247, distance: 347.7
click at [920, 449] on span "Confirm cancellation" at bounding box center [909, 452] width 78 height 10
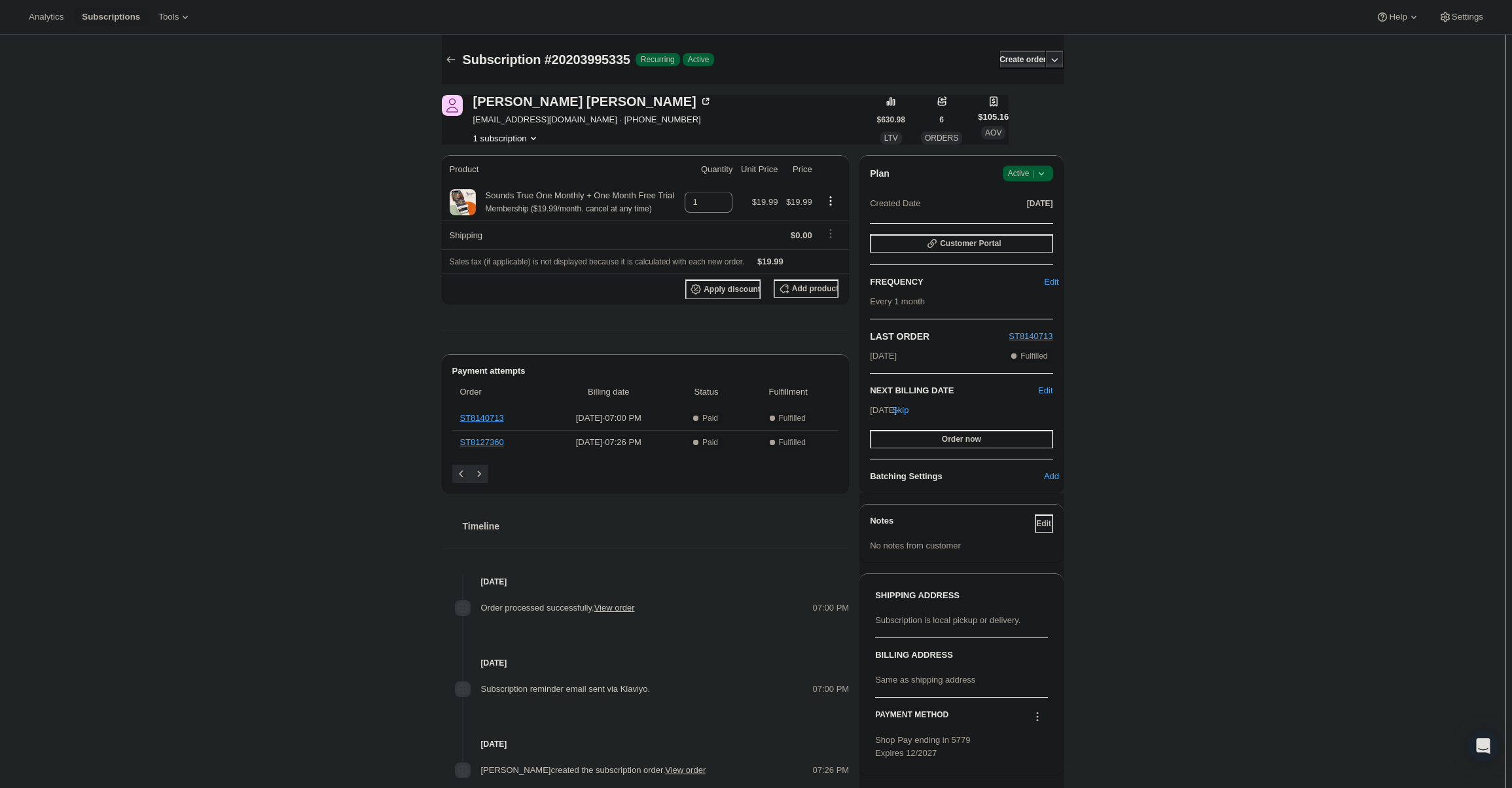
click at [1029, 177] on span "Active |" at bounding box center [1028, 173] width 40 height 13
drag, startPoint x: 1030, startPoint y: 180, endPoint x: 1041, endPoint y: 226, distance: 47.3
click at [1041, 226] on span "Cancel subscription" at bounding box center [1031, 221] width 74 height 10
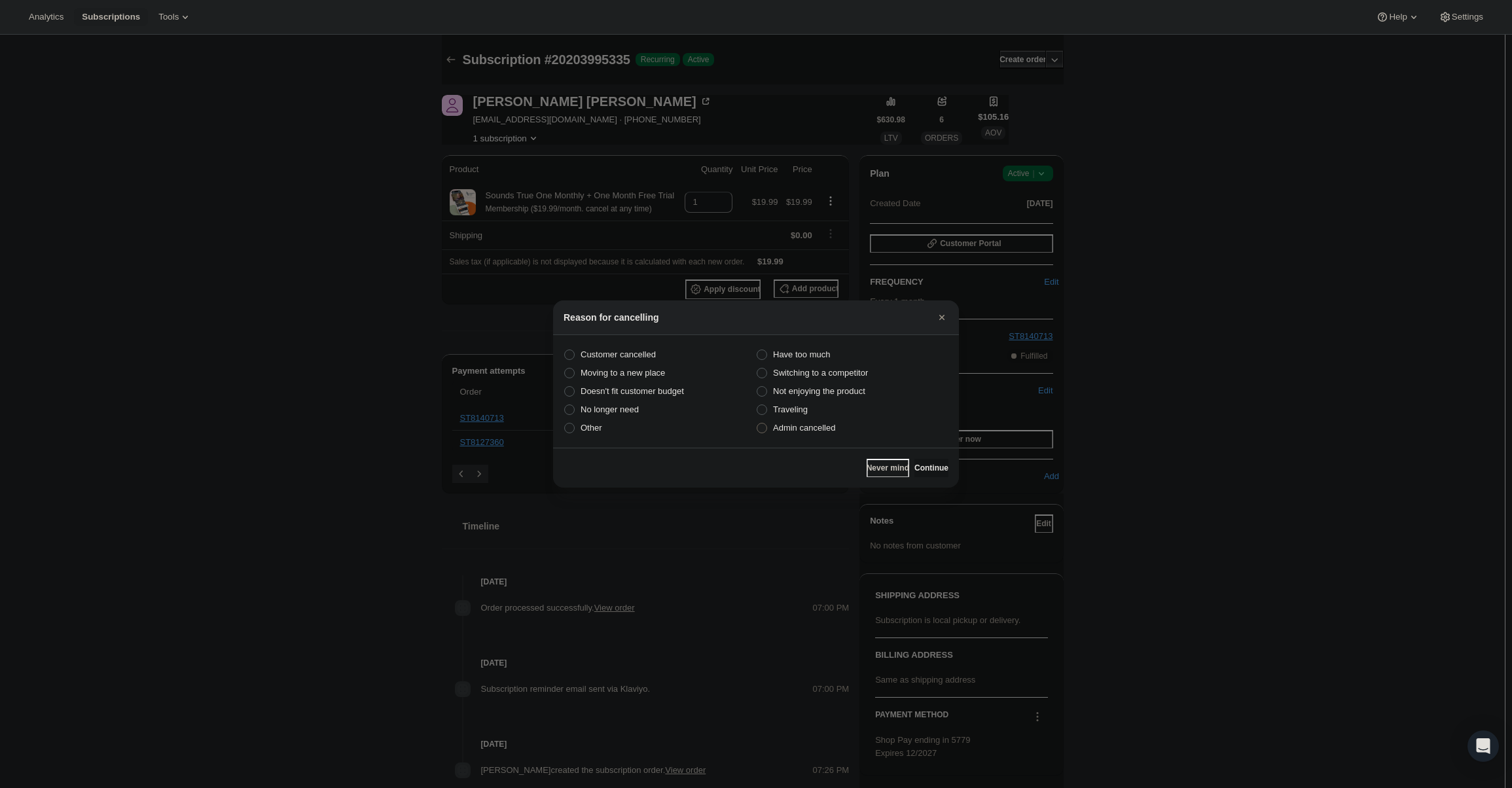
click at [819, 429] on span "Admin cancelled" at bounding box center [804, 428] width 62 height 10
click at [757, 423] on input "Admin cancelled" at bounding box center [757, 423] width 1 height 1
radio input "true"
click at [923, 460] on button "Continue" at bounding box center [931, 468] width 34 height 18
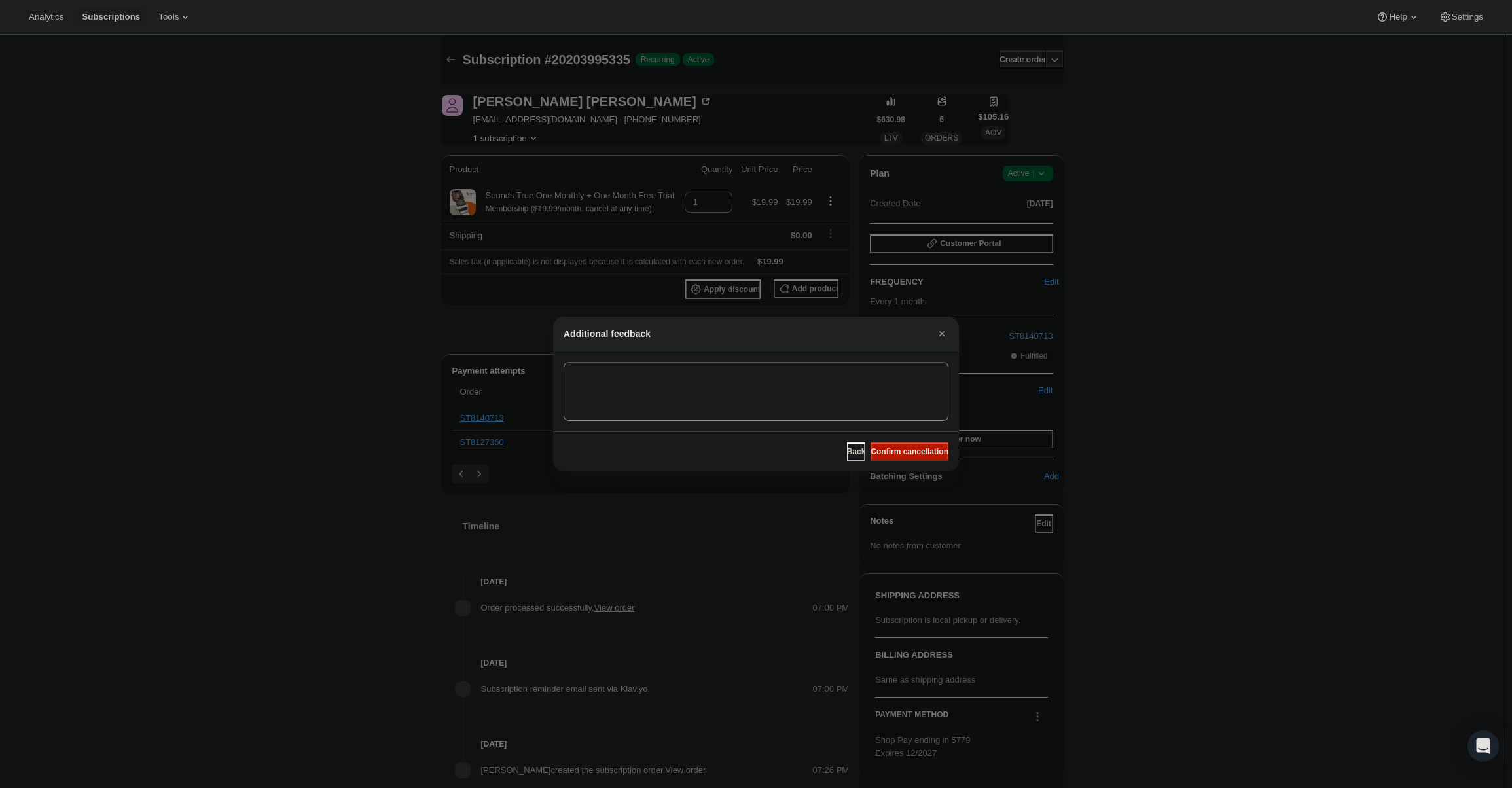
click at [920, 448] on span "Confirm cancellation" at bounding box center [909, 452] width 78 height 10
